Goal: Task Accomplishment & Management: Use online tool/utility

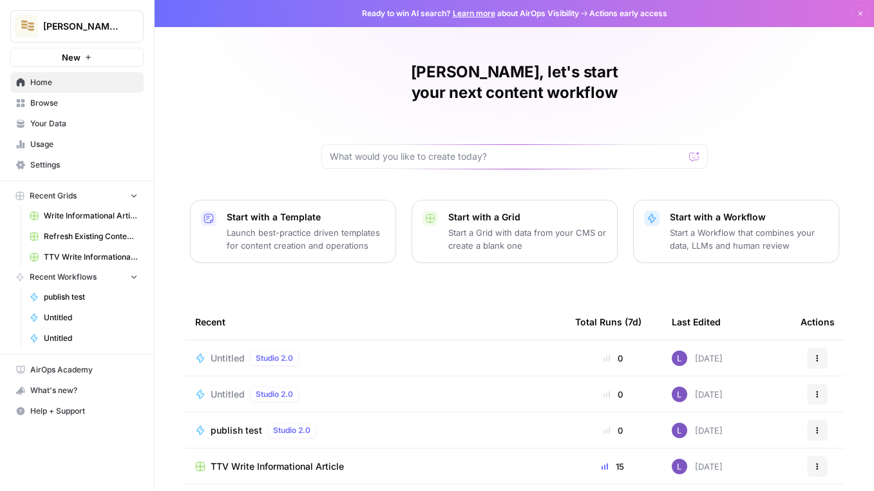
click at [93, 128] on span "Your Data" at bounding box center [84, 124] width 108 height 12
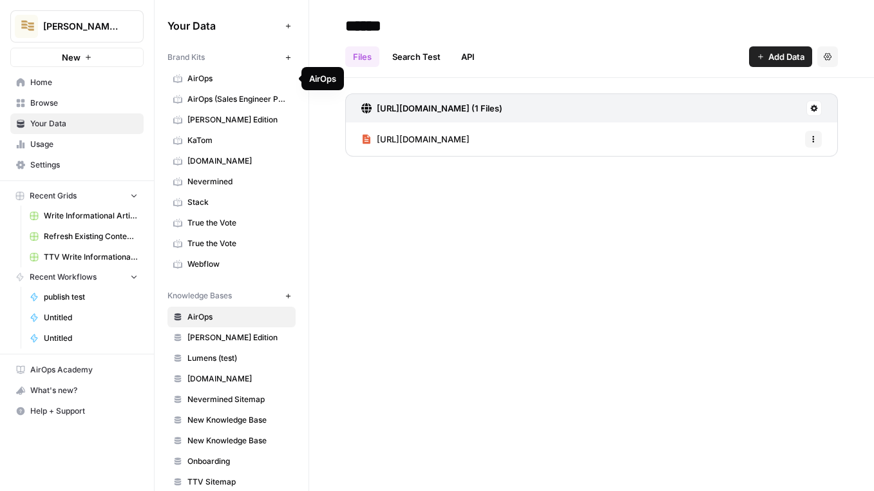
click at [244, 81] on span "AirOps" at bounding box center [238, 79] width 102 height 12
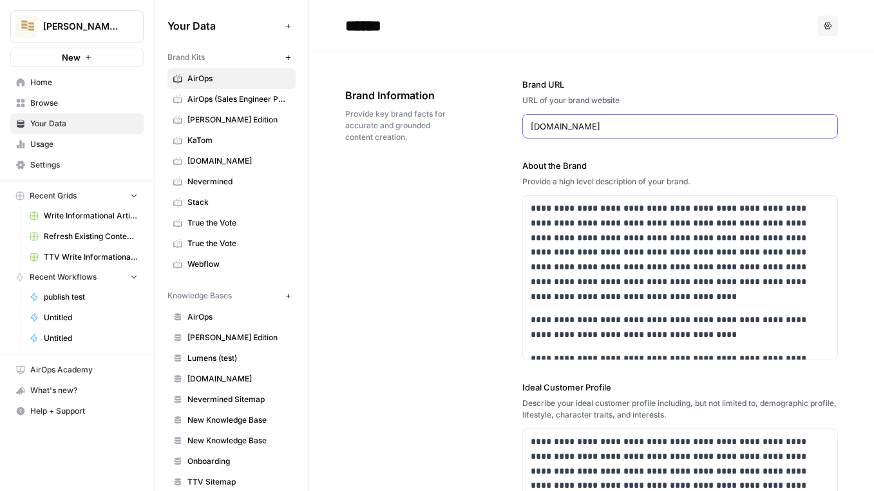
drag, startPoint x: 622, startPoint y: 124, endPoint x: 506, endPoint y: 117, distance: 116.8
click at [506, 117] on div "**********" at bounding box center [591, 450] width 493 height 797
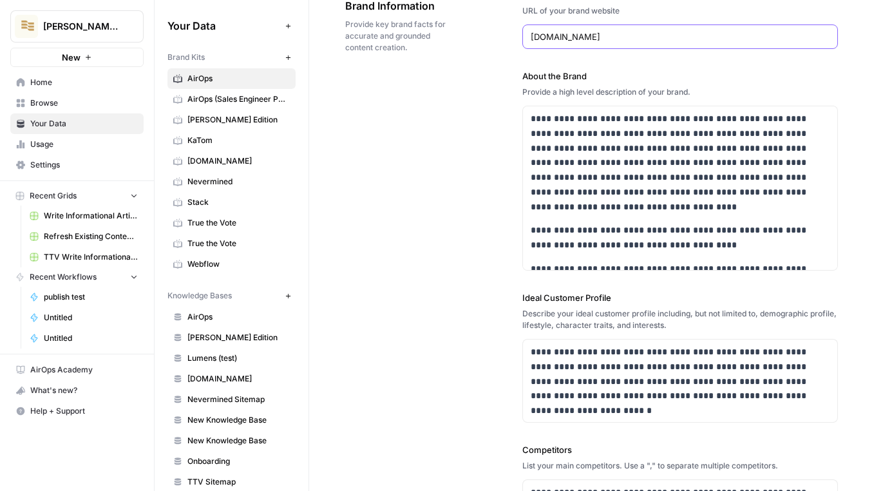
scroll to position [106, 0]
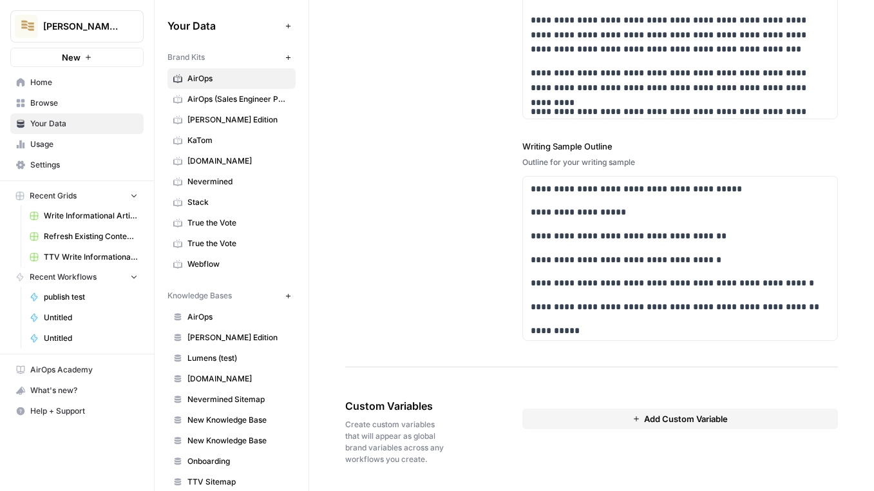
drag, startPoint x: 513, startPoint y: 62, endPoint x: 541, endPoint y: 352, distance: 291.2
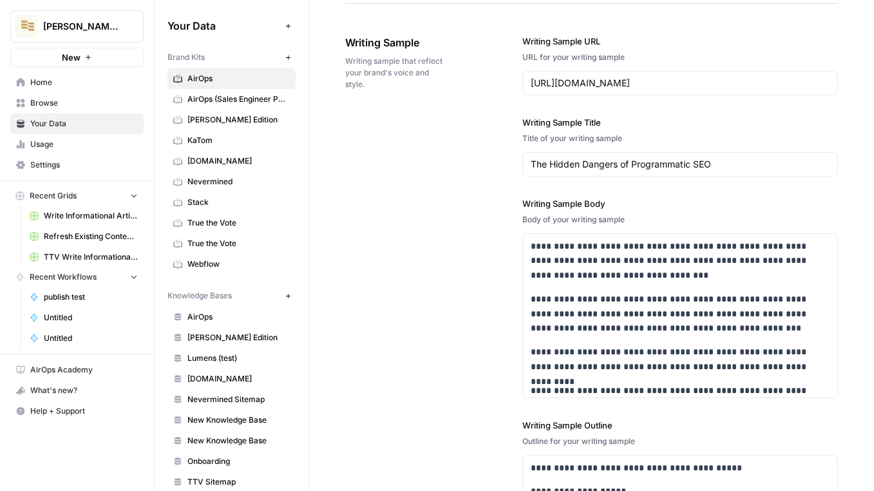
scroll to position [1554, 0]
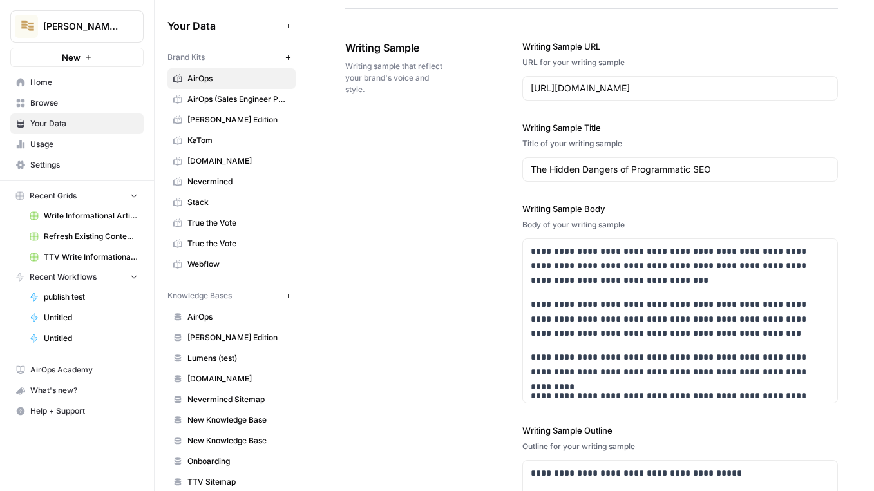
click at [428, 223] on div "**********" at bounding box center [591, 332] width 493 height 637
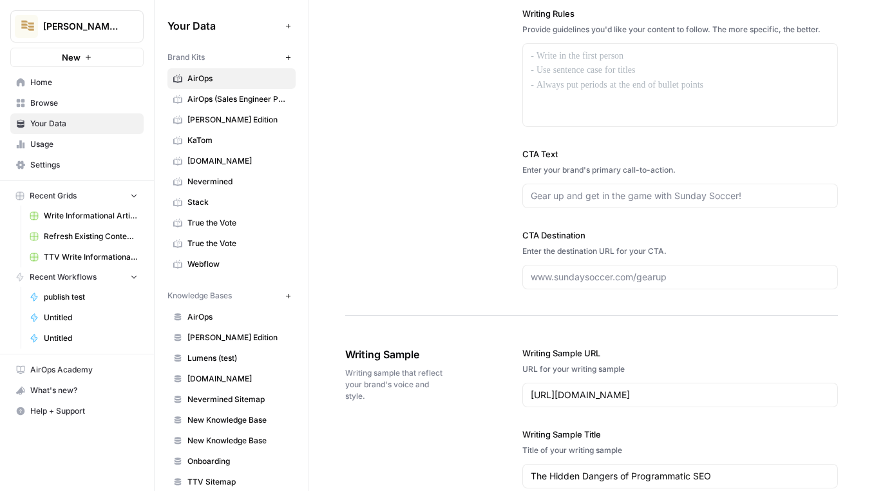
scroll to position [1241, 0]
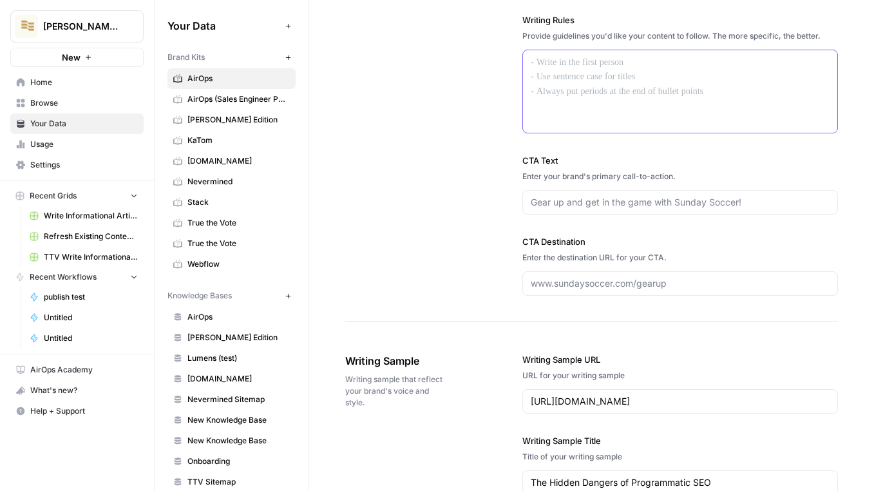
drag, startPoint x: 671, startPoint y: 96, endPoint x: 586, endPoint y: 77, distance: 87.2
click at [586, 77] on div at bounding box center [680, 91] width 314 height 82
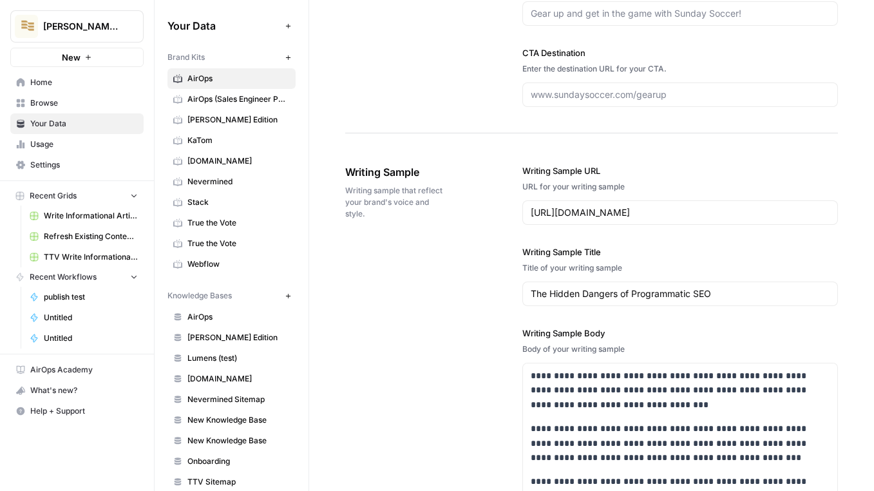
scroll to position [1433, 0]
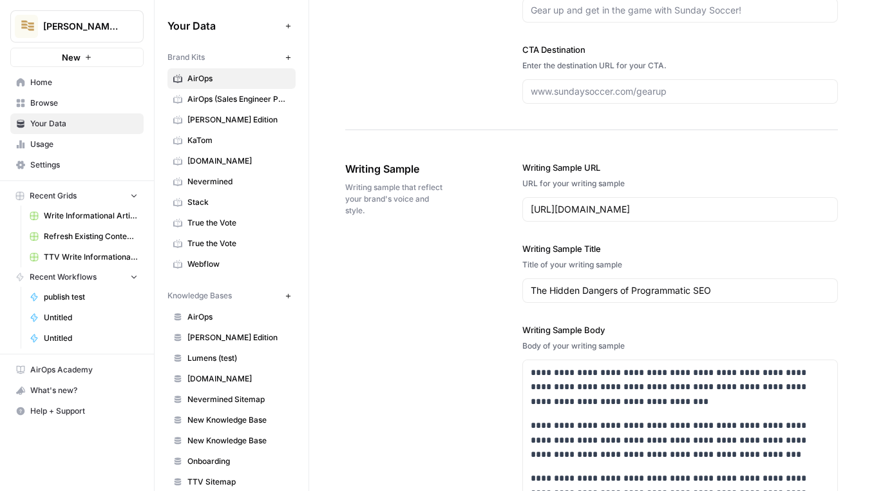
drag, startPoint x: 520, startPoint y: 169, endPoint x: 582, endPoint y: 430, distance: 268.6
click at [582, 430] on div "**********" at bounding box center [591, 453] width 493 height 637
click at [548, 214] on input "https://www.airops.com/blog/hidden-dangers-of-programmatic-seo" at bounding box center [680, 209] width 299 height 13
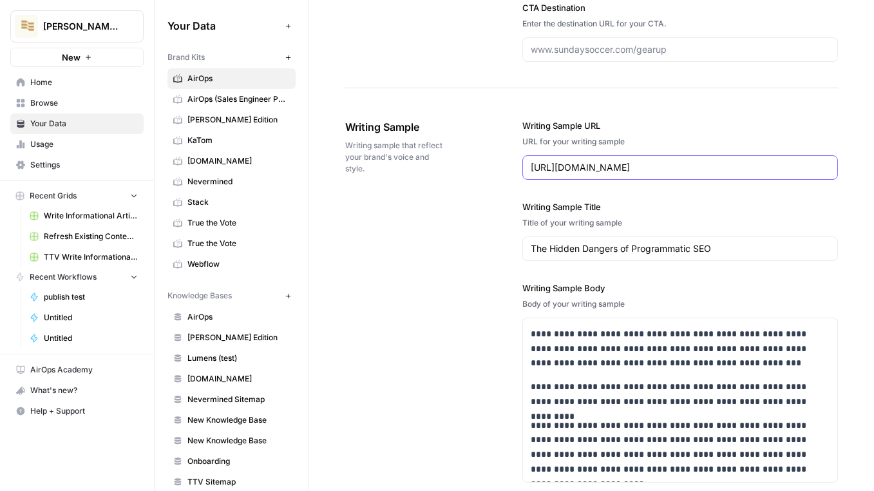
scroll to position [1485, 0]
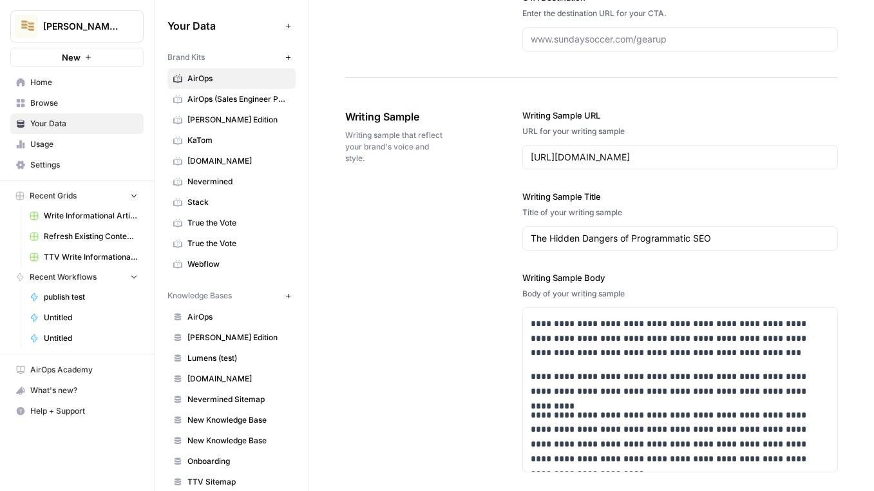
click at [288, 294] on icon "button" at bounding box center [288, 295] width 7 height 7
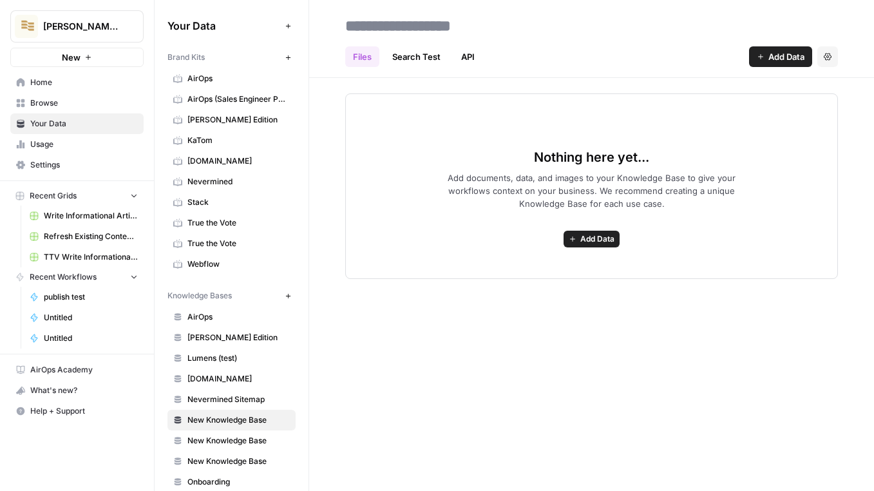
click at [602, 242] on span "Add Data" at bounding box center [597, 239] width 34 height 12
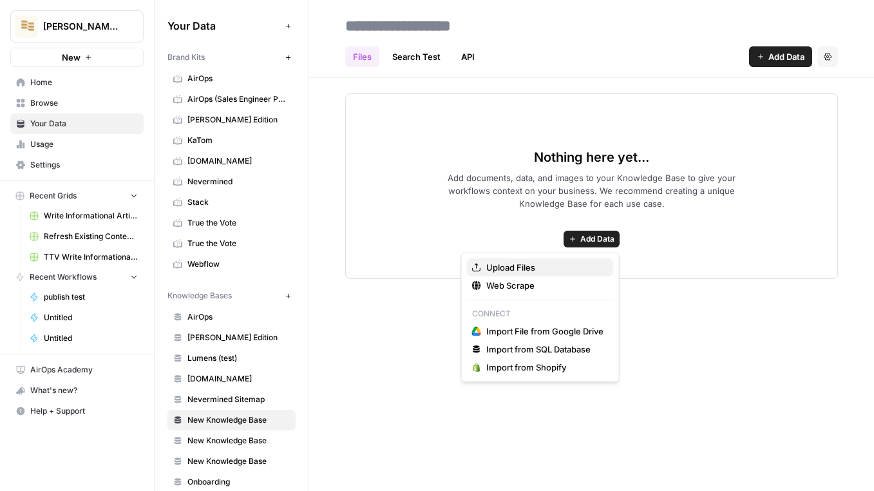
click at [498, 268] on span "Upload Files" at bounding box center [544, 267] width 117 height 13
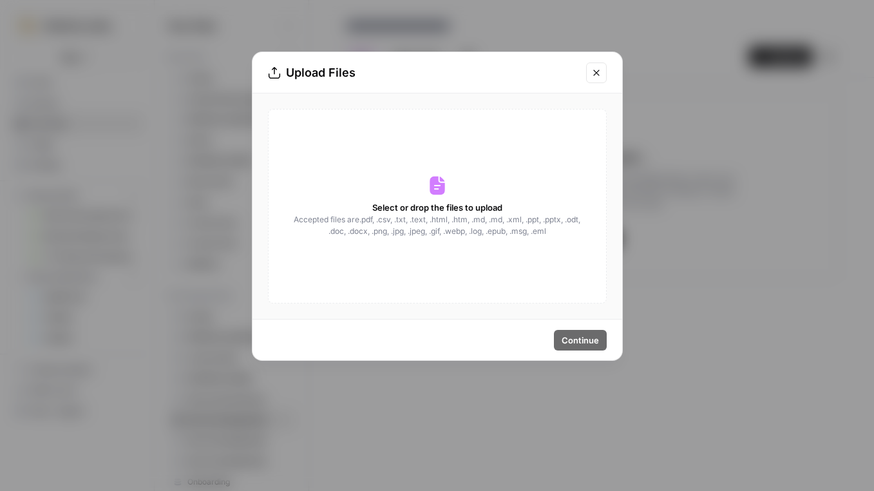
click at [600, 73] on icon "Close modal" at bounding box center [596, 73] width 10 height 10
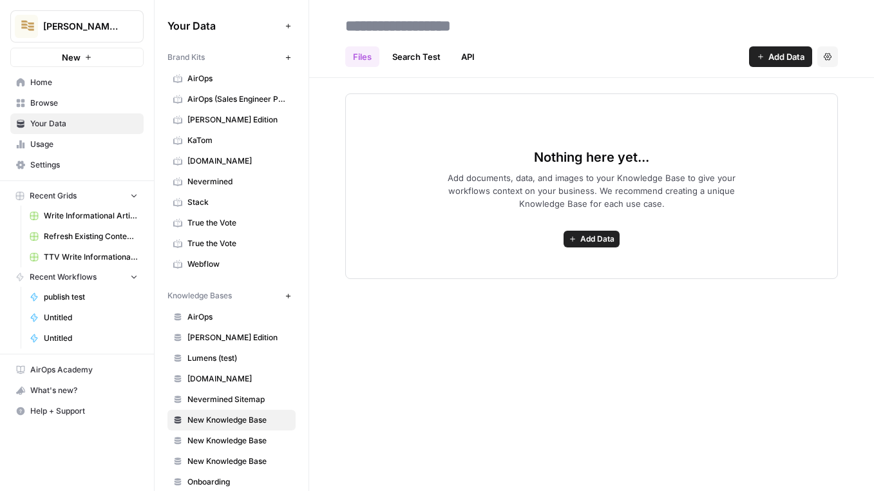
click at [50, 106] on span "Browse" at bounding box center [84, 103] width 108 height 12
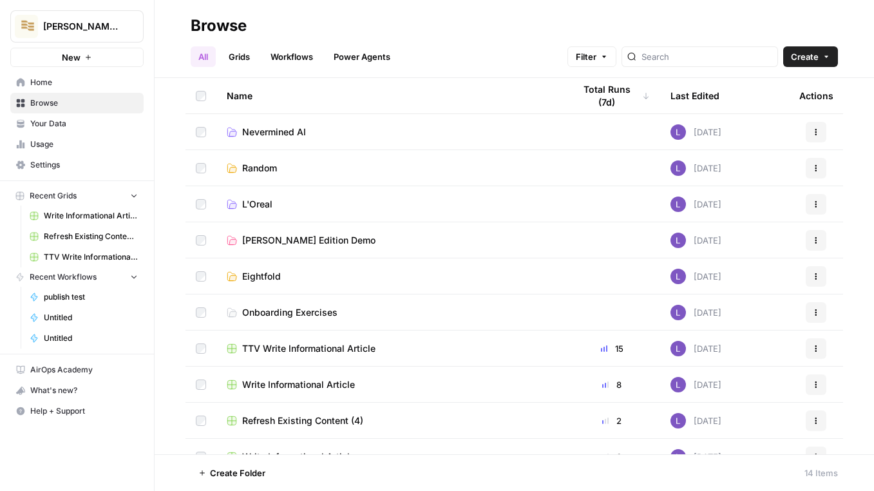
click at [128, 122] on span "Your Data" at bounding box center [84, 124] width 108 height 12
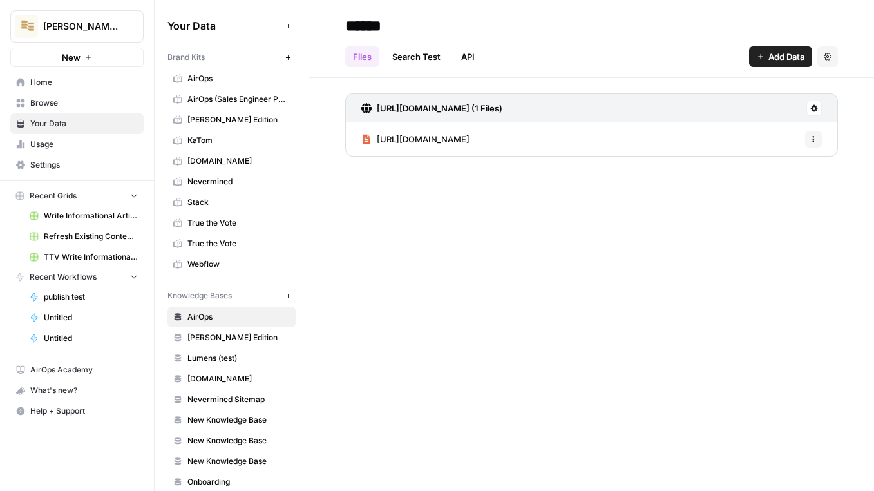
click at [78, 78] on span "Home" at bounding box center [84, 83] width 108 height 12
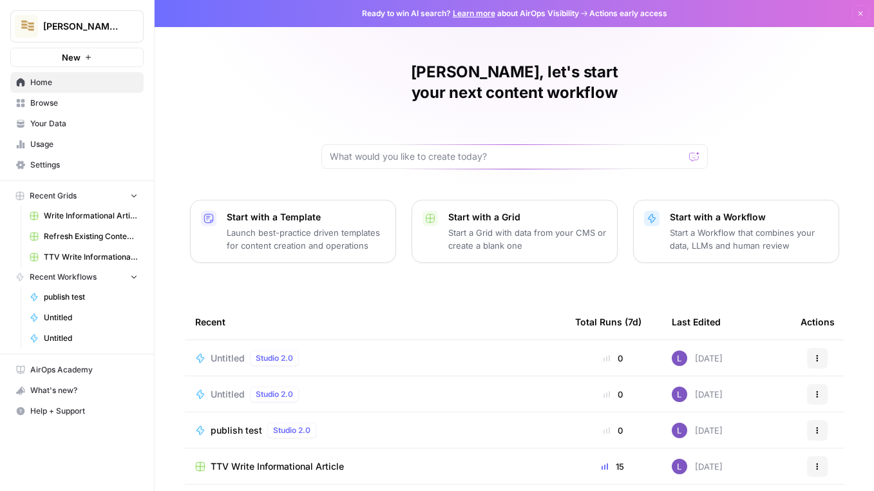
click at [98, 105] on span "Browse" at bounding box center [84, 103] width 108 height 12
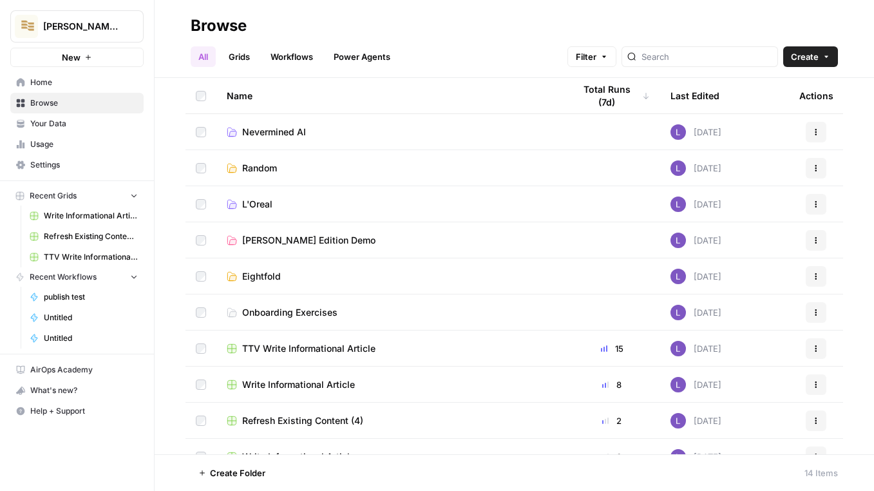
click at [239, 53] on link "Grids" at bounding box center [239, 56] width 37 height 21
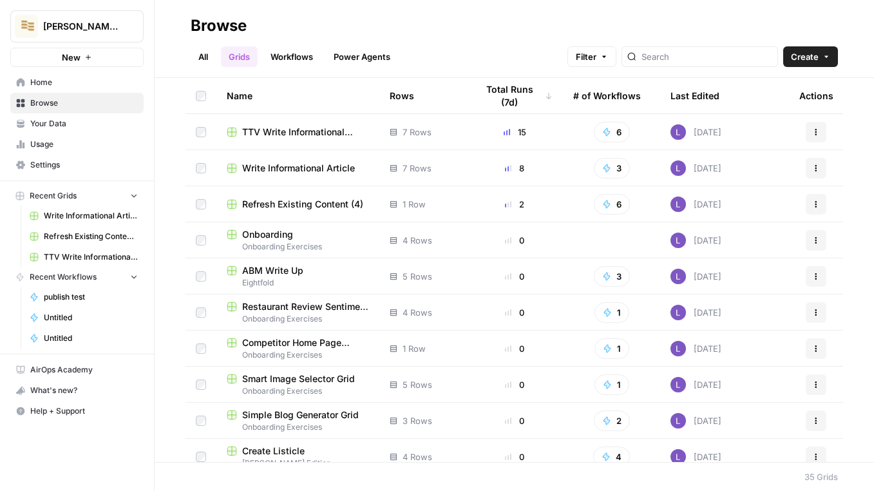
click at [821, 70] on header "Browse All Grids Workflows Power Agents Filter Create" at bounding box center [514, 39] width 719 height 78
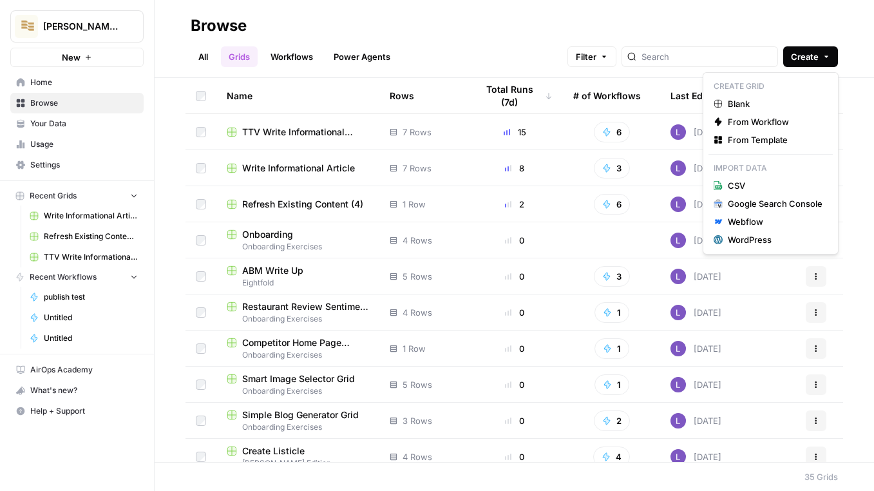
click at [821, 66] on button "Create" at bounding box center [810, 56] width 55 height 21
click at [752, 139] on span "From Template" at bounding box center [775, 139] width 95 height 13
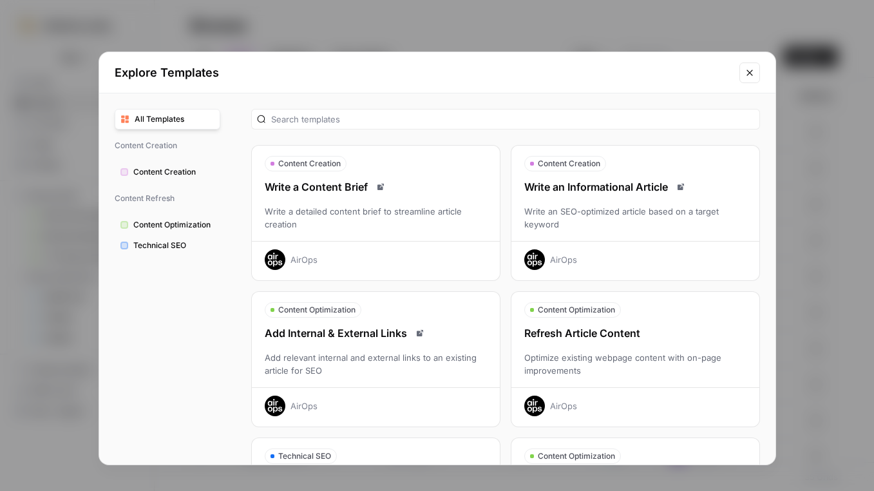
click at [603, 215] on div "Write an SEO-optimized article based on a target keyword" at bounding box center [635, 218] width 248 height 26
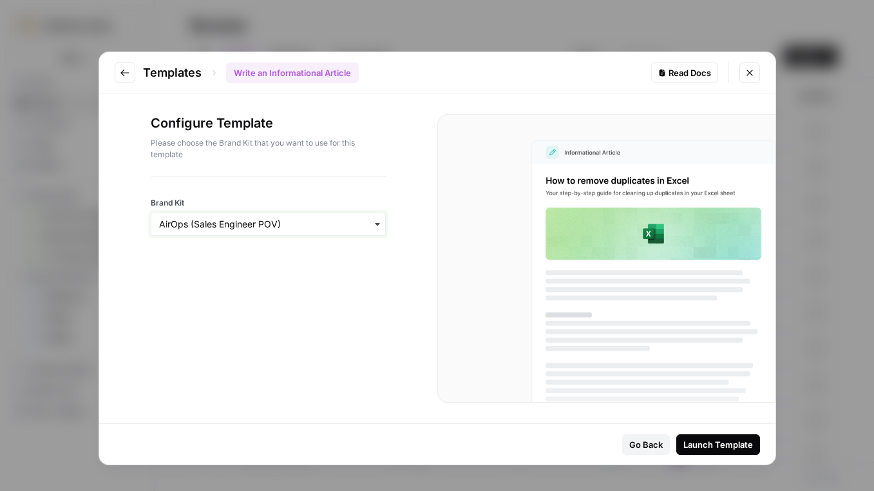
click at [297, 227] on input "Brand Kit" at bounding box center [268, 224] width 218 height 13
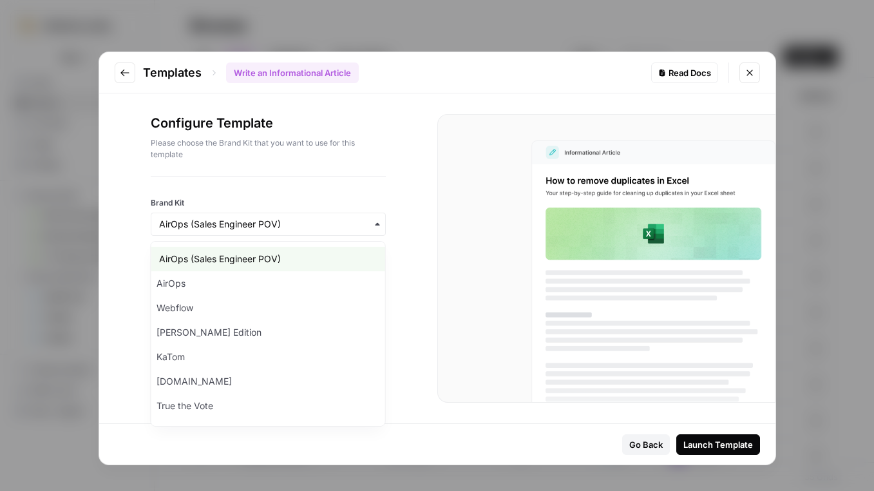
drag, startPoint x: 356, startPoint y: 162, endPoint x: 387, endPoint y: 178, distance: 35.4
click at [356, 162] on div "Configure Template Please choose the Brand Kit that you want to use for this te…" at bounding box center [268, 145] width 235 height 62
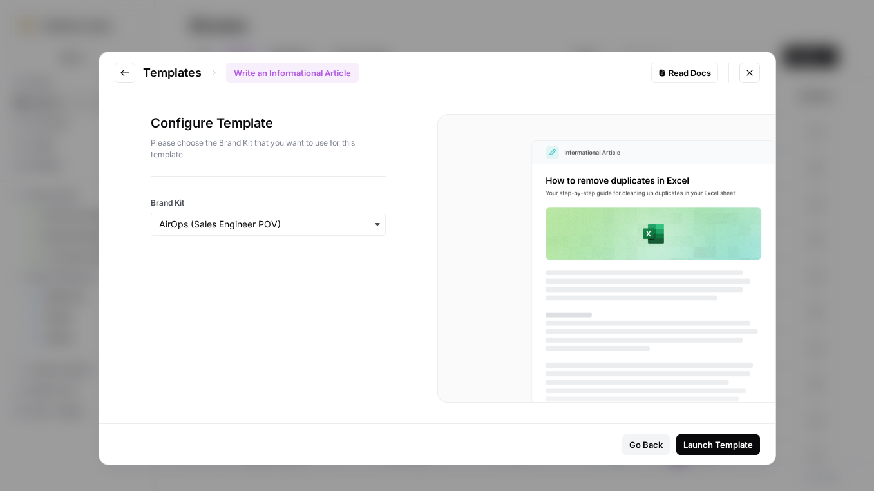
click at [706, 434] on button "Launch Template" at bounding box center [718, 444] width 84 height 21
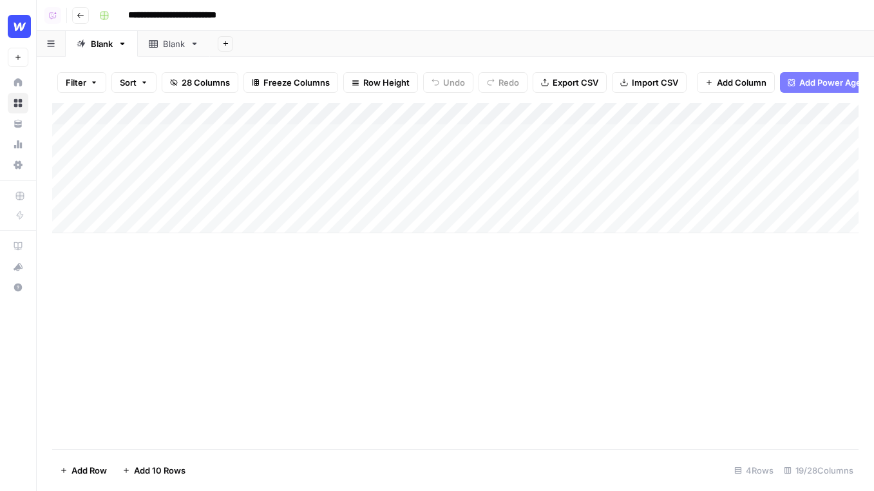
click at [319, 133] on div "Add Column" at bounding box center [455, 168] width 806 height 130
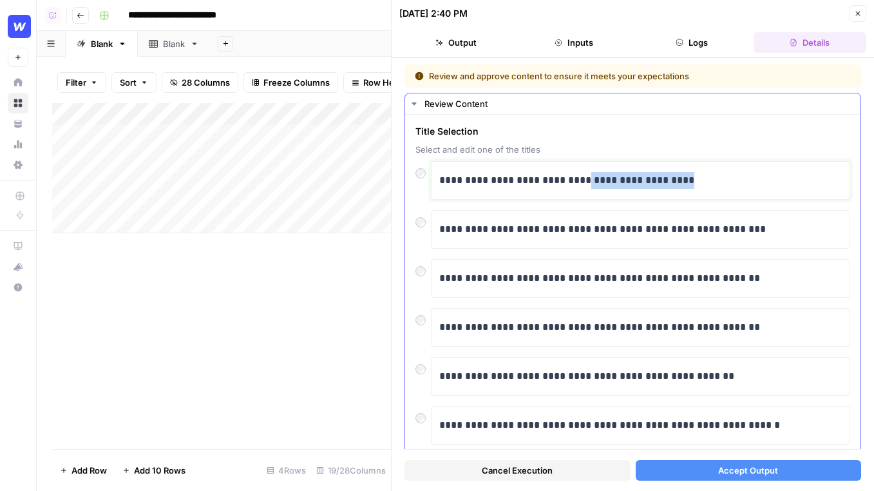
drag, startPoint x: 794, startPoint y: 186, endPoint x: 586, endPoint y: 186, distance: 208.1
click at [586, 186] on p "**********" at bounding box center [640, 180] width 403 height 17
click at [863, 15] on button "Close" at bounding box center [858, 13] width 17 height 17
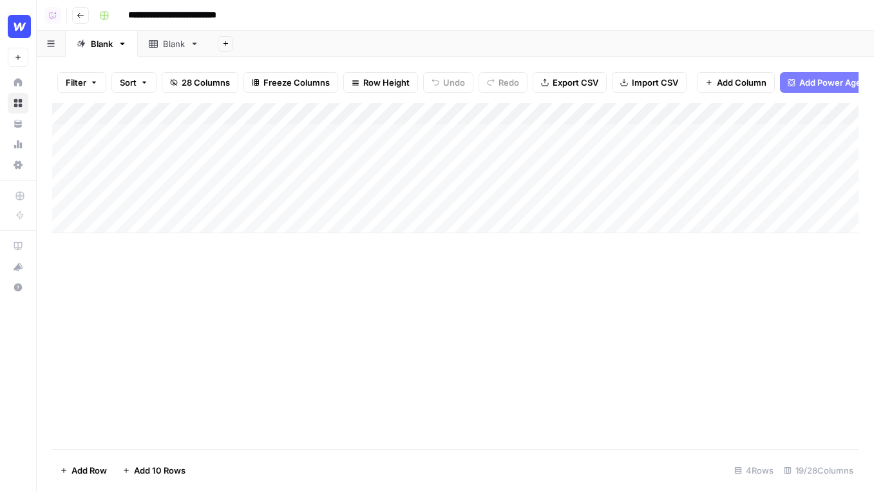
scroll to position [0, 81]
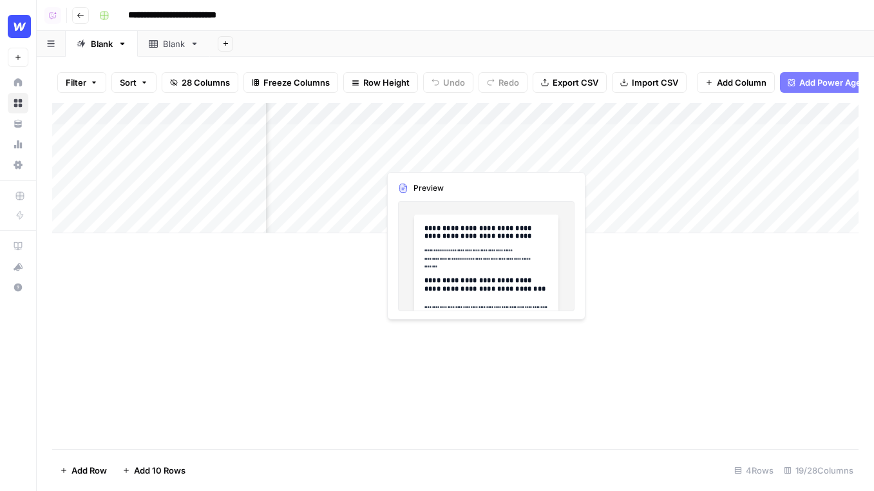
click at [442, 140] on div "Add Column" at bounding box center [455, 168] width 806 height 130
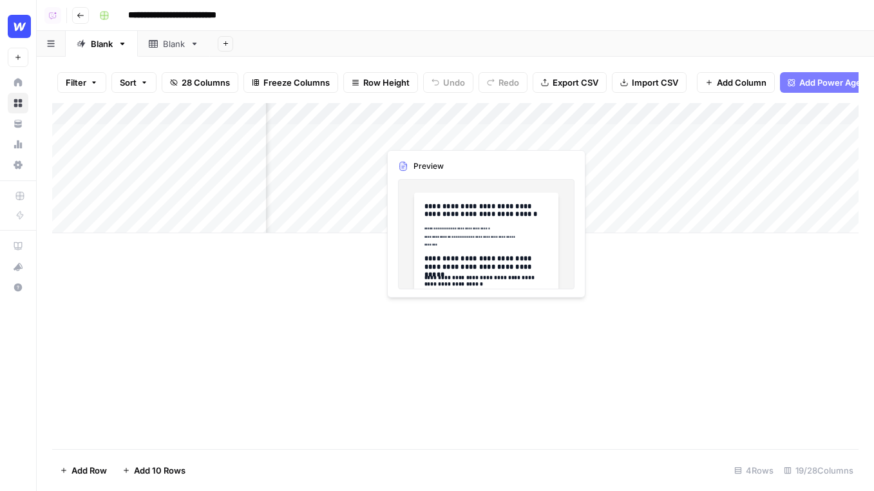
click at [416, 134] on div "Add Column" at bounding box center [455, 168] width 806 height 130
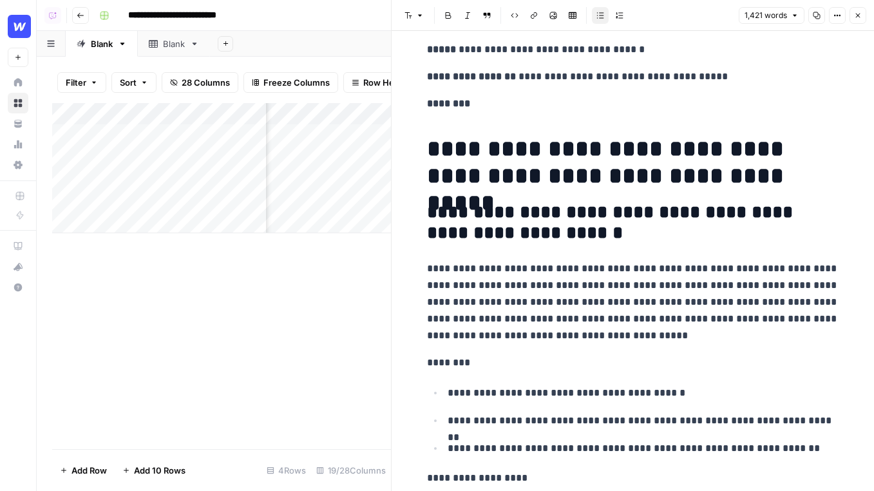
scroll to position [97, 0]
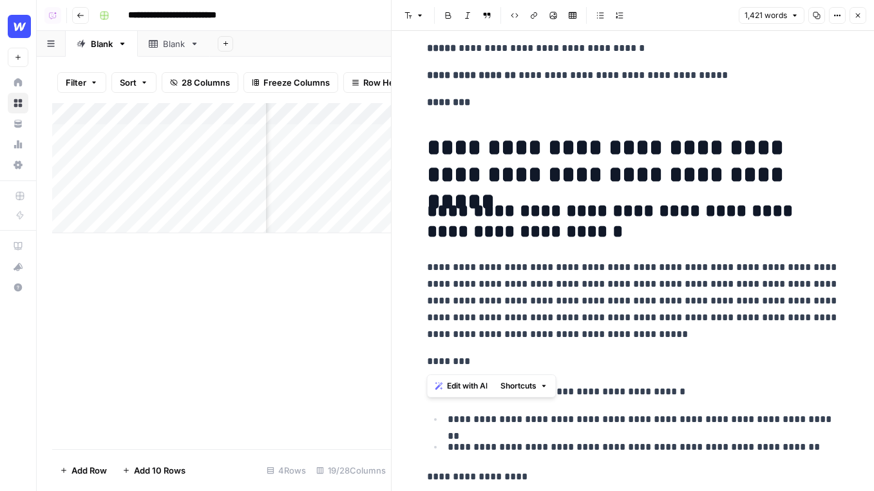
drag, startPoint x: 705, startPoint y: 352, endPoint x: 422, endPoint y: 265, distance: 296.5
click at [475, 380] on span "Edit with AI" at bounding box center [467, 386] width 41 height 12
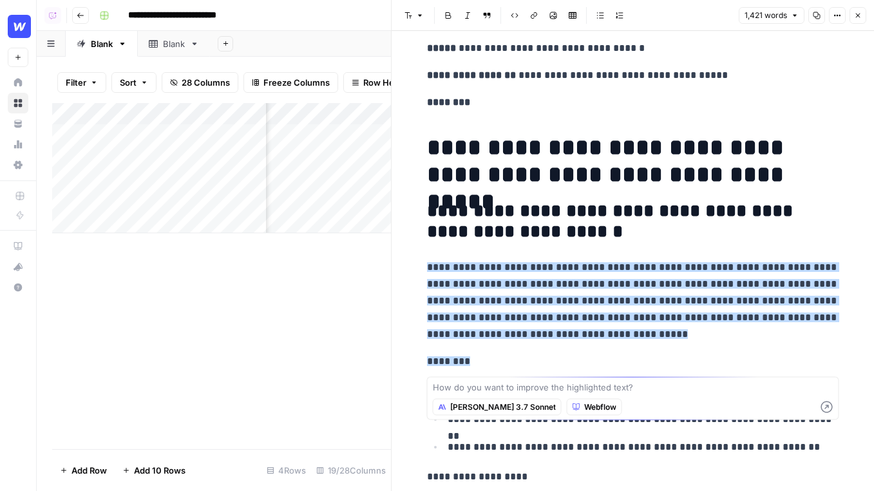
click at [470, 403] on span "[PERSON_NAME] 3.7 Sonnet" at bounding box center [503, 407] width 106 height 12
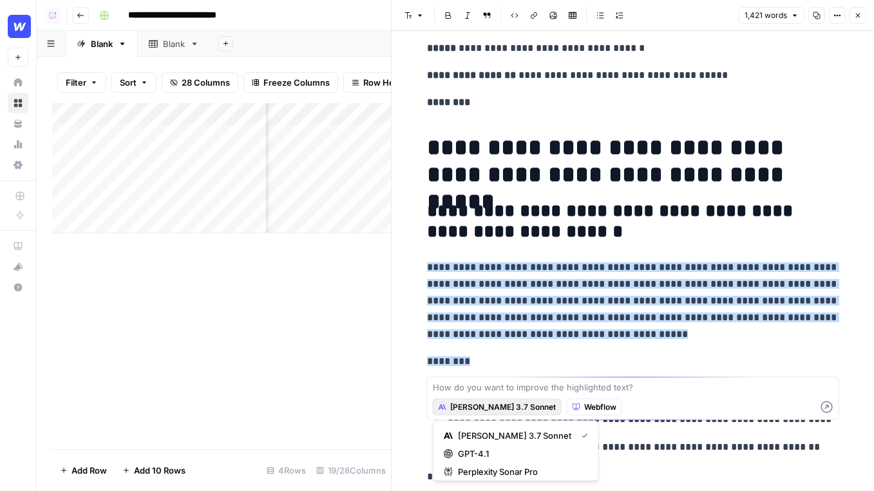
click at [634, 337] on p "**********" at bounding box center [633, 301] width 412 height 84
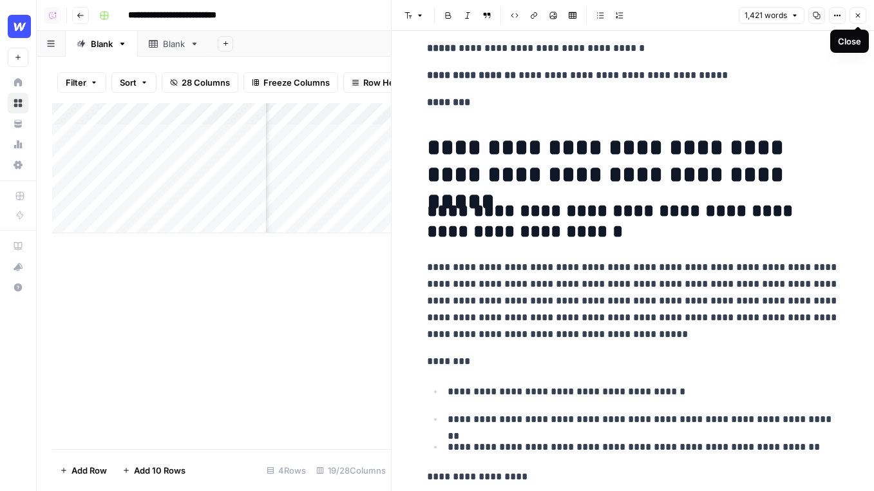
click at [852, 17] on button "Close" at bounding box center [858, 15] width 17 height 17
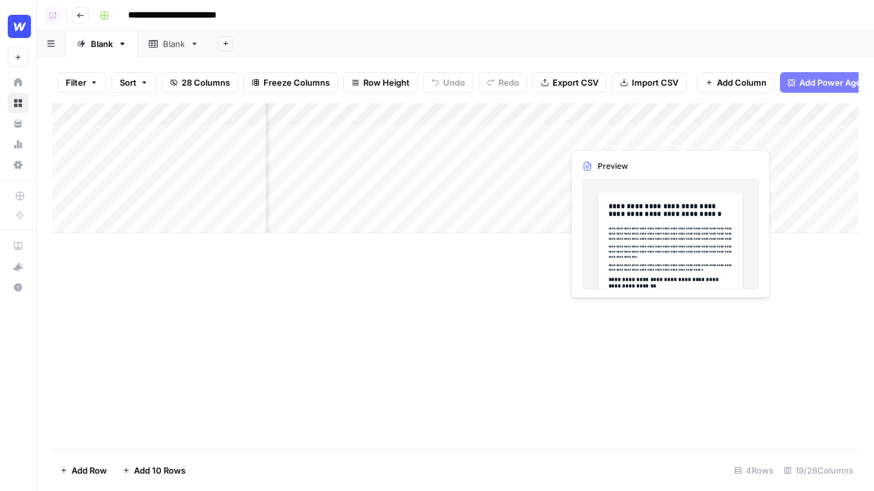
scroll to position [0, 238]
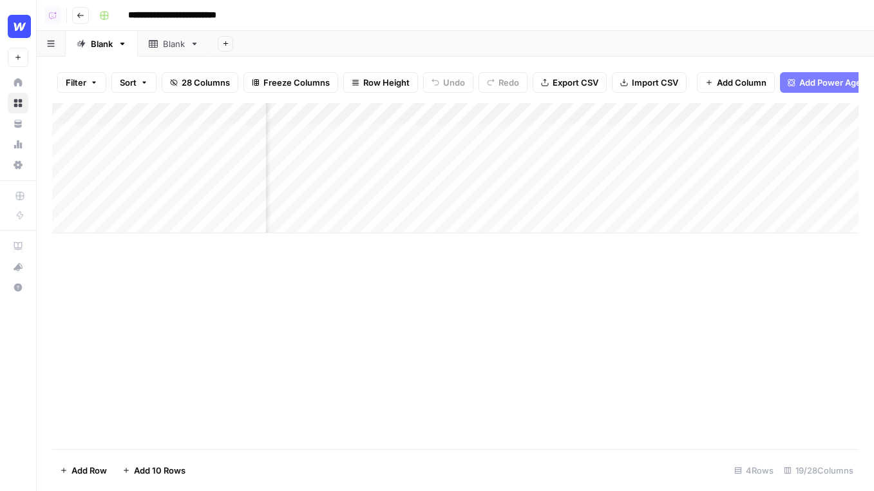
click at [557, 133] on div "Add Column" at bounding box center [455, 168] width 806 height 130
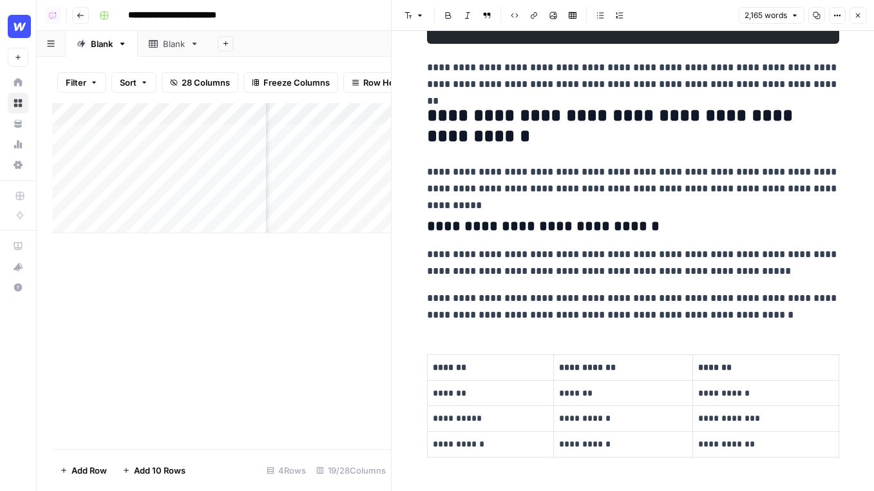
scroll to position [3358, 0]
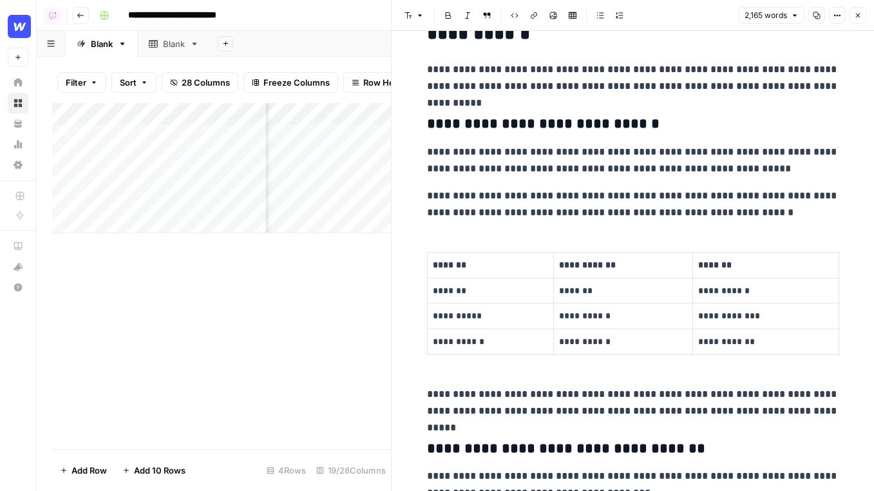
click at [858, 15] on icon "button" at bounding box center [858, 16] width 8 height 8
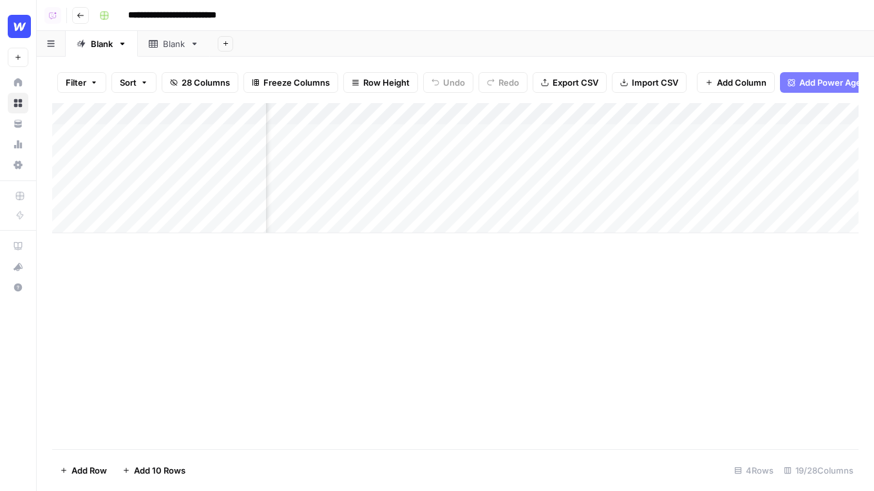
click at [817, 81] on span "Add Power Agent" at bounding box center [834, 82] width 70 height 13
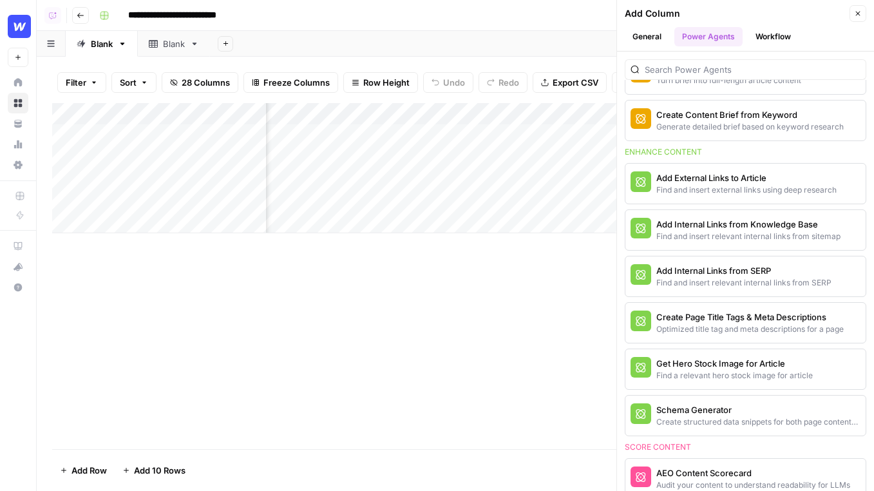
scroll to position [0, 288]
click at [722, 175] on div "Add External Links to Article" at bounding box center [723, 177] width 135 height 13
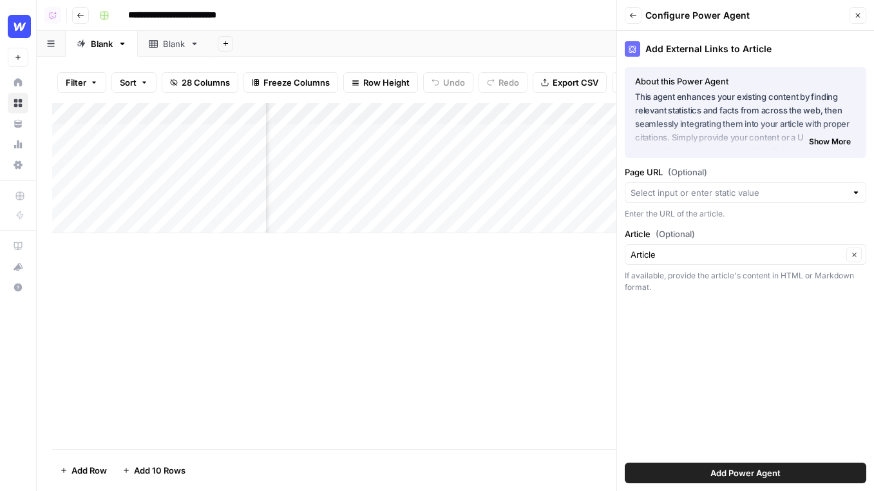
drag, startPoint x: 631, startPoint y: 171, endPoint x: 687, endPoint y: 170, distance: 56.0
click at [687, 170] on label "Page URL (Optional)" at bounding box center [746, 172] width 242 height 13
click at [757, 175] on label "Page URL (Optional)" at bounding box center [746, 172] width 242 height 13
click at [757, 186] on input "Page URL (Optional)" at bounding box center [739, 192] width 216 height 13
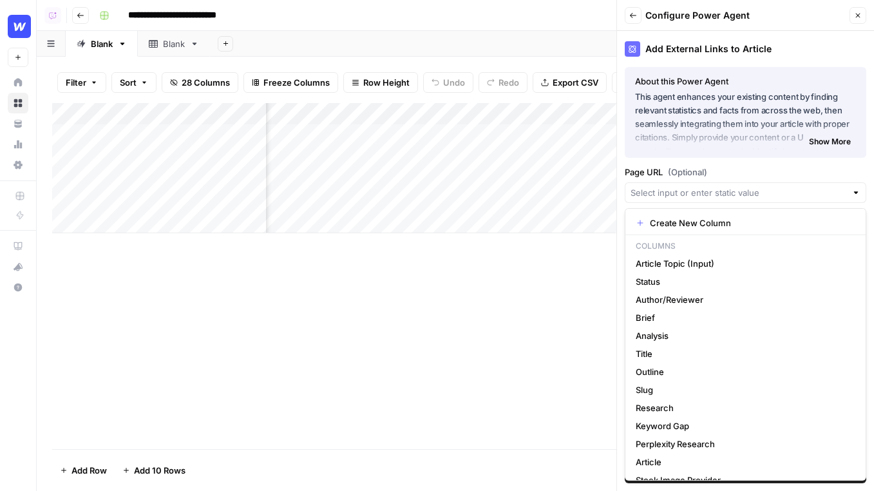
click at [794, 176] on label "Page URL (Optional)" at bounding box center [746, 172] width 242 height 13
click at [794, 186] on input "Page URL (Optional)" at bounding box center [739, 192] width 216 height 13
click at [788, 176] on label "Page URL (Optional)" at bounding box center [746, 172] width 242 height 13
click at [788, 186] on input "Page URL (Optional)" at bounding box center [739, 192] width 216 height 13
click at [554, 330] on div "Add Column" at bounding box center [455, 276] width 806 height 346
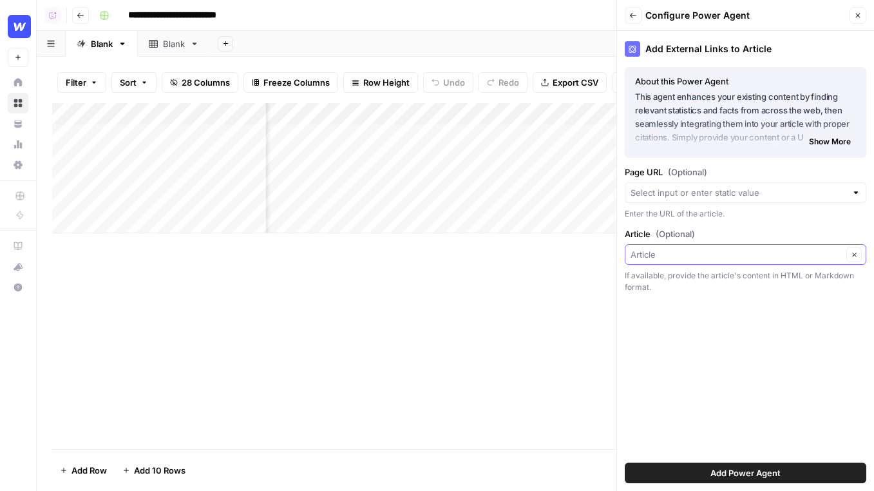
click at [700, 253] on input "Article (Optional)" at bounding box center [737, 254] width 212 height 13
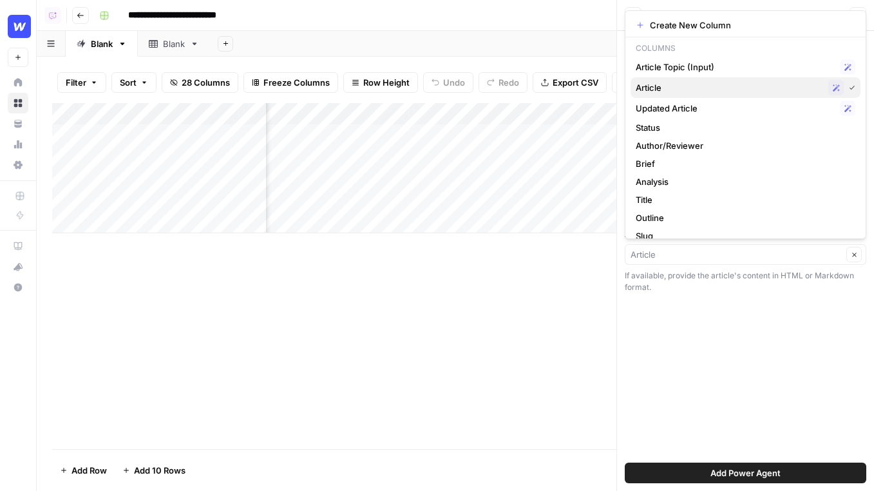
click at [701, 85] on span "Article" at bounding box center [729, 87] width 187 height 13
type input "Article"
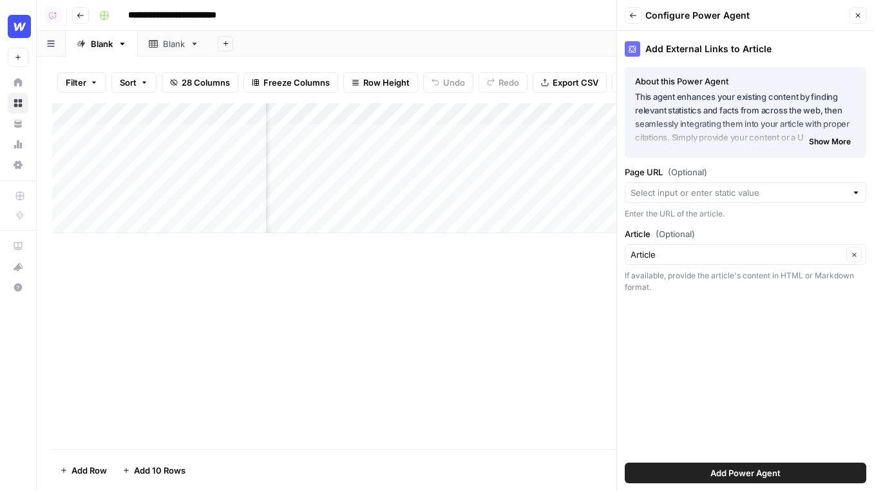
click at [763, 477] on span "Add Power Agent" at bounding box center [745, 472] width 70 height 13
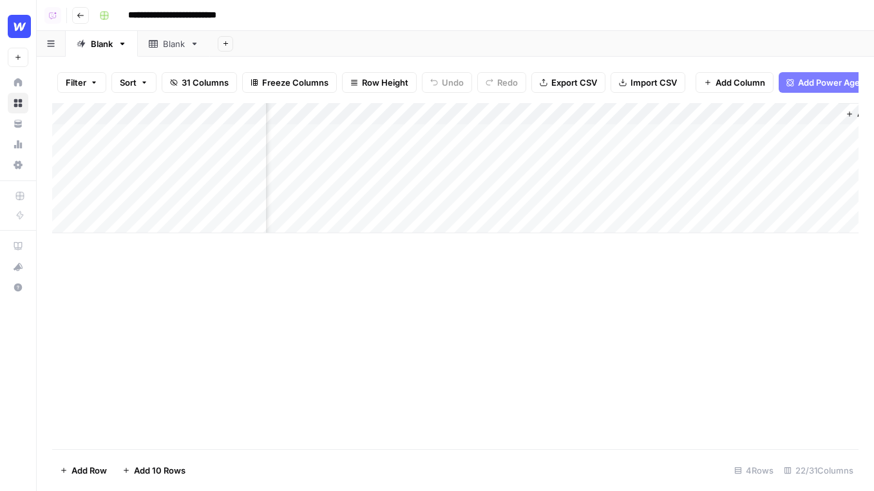
scroll to position [0, 2379]
click at [468, 131] on div "Add Column" at bounding box center [455, 168] width 806 height 130
click at [803, 86] on span "Add Power Agent" at bounding box center [833, 82] width 70 height 13
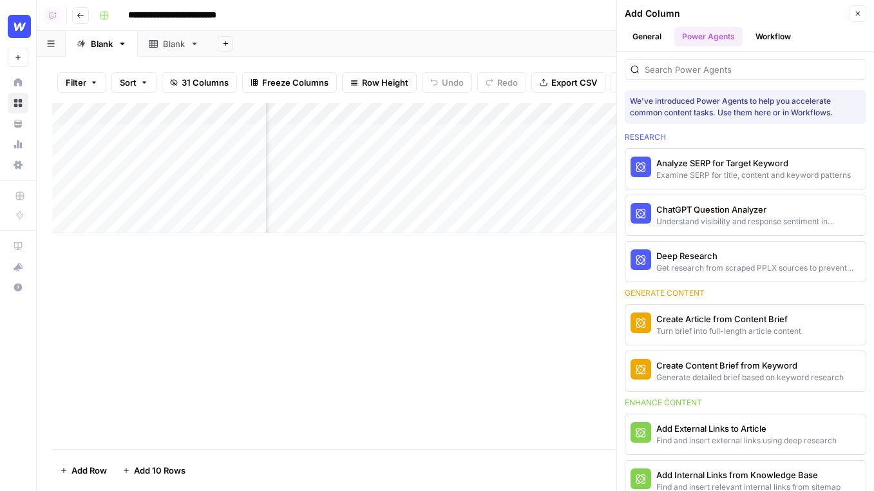
scroll to position [0, 167]
click at [553, 113] on div "Add Column" at bounding box center [455, 168] width 806 height 130
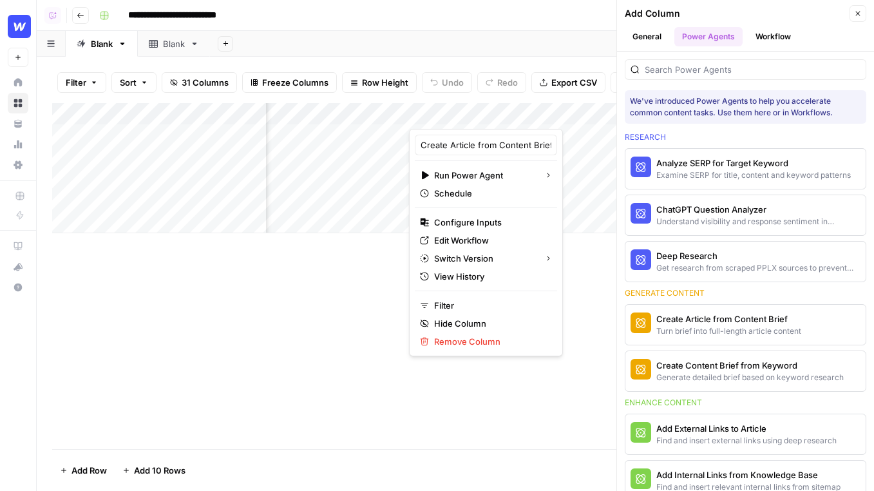
click at [564, 113] on div at bounding box center [500, 116] width 182 height 26
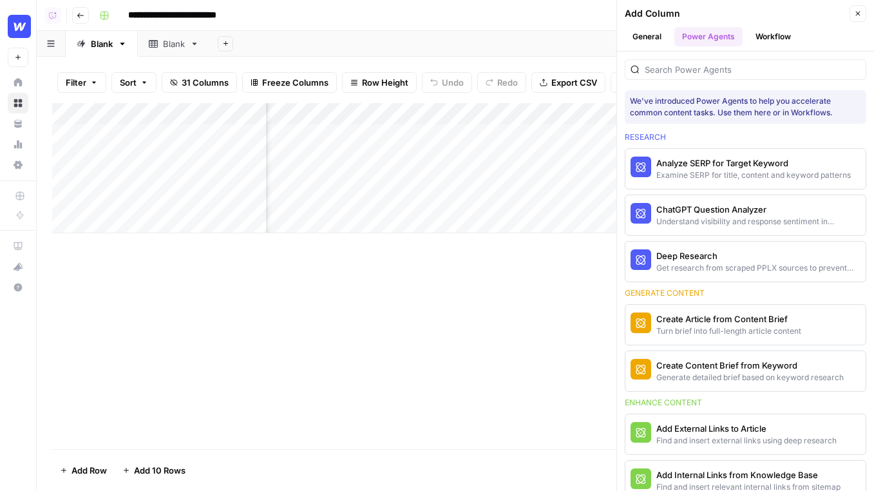
click at [548, 382] on div "Add Column" at bounding box center [455, 276] width 806 height 346
